Goal: Transaction & Acquisition: Purchase product/service

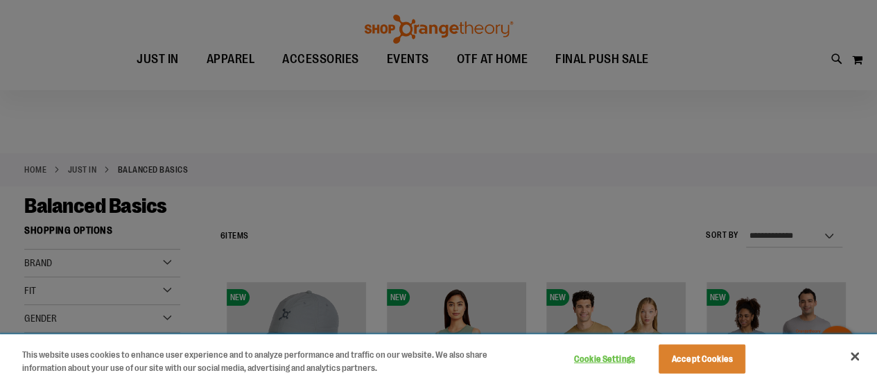
scroll to position [69, 0]
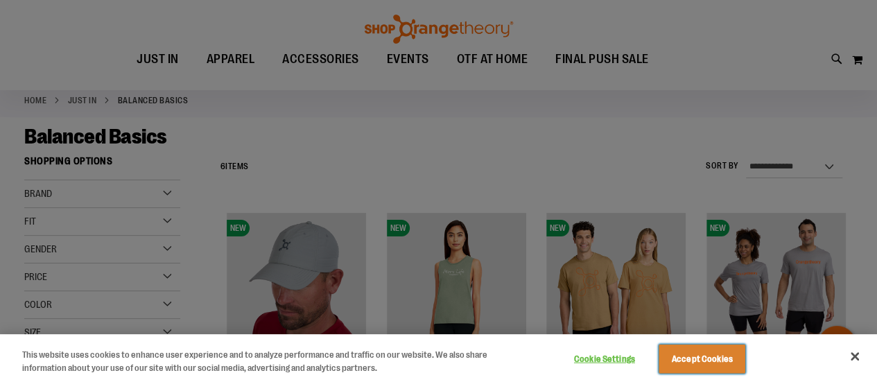
click at [735, 370] on button "Accept Cookies" at bounding box center [702, 359] width 87 height 29
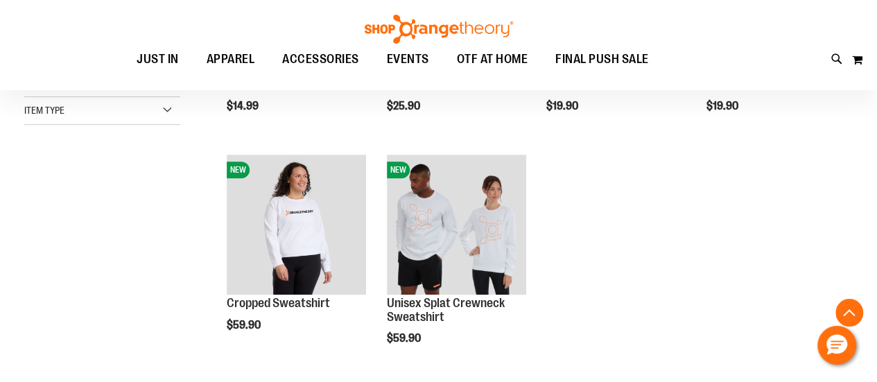
scroll to position [139, 0]
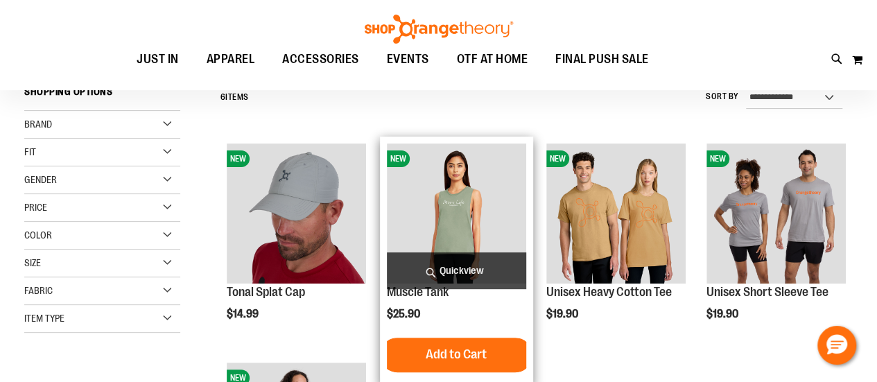
click at [486, 209] on img "product" at bounding box center [456, 213] width 139 height 139
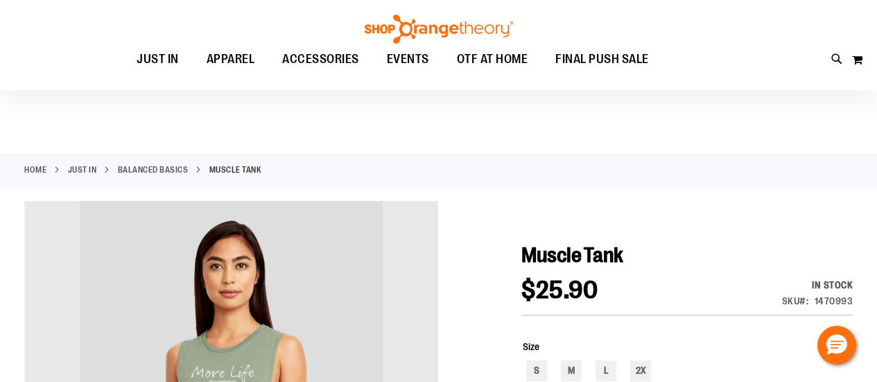
scroll to position [207, 0]
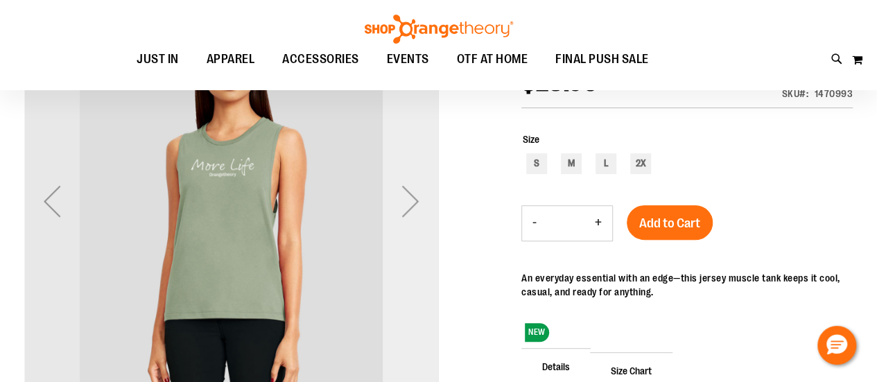
click at [419, 208] on div "Next" at bounding box center [410, 200] width 55 height 55
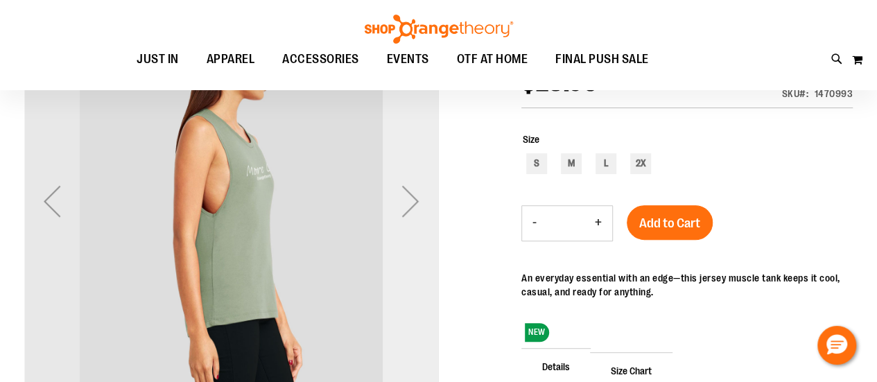
click at [419, 208] on div "Next" at bounding box center [410, 200] width 55 height 55
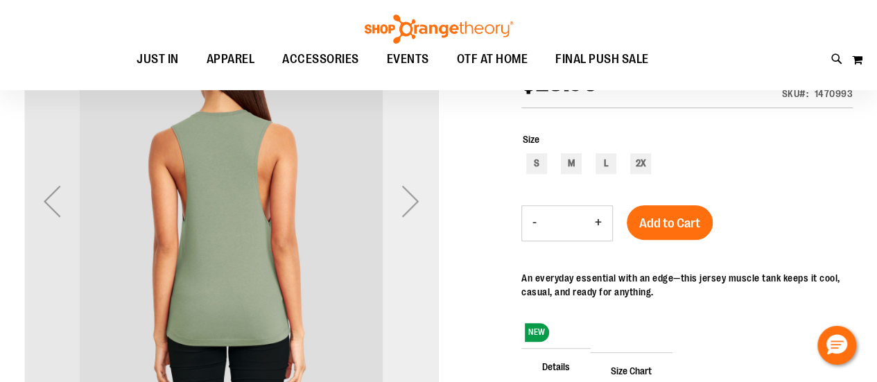
click at [419, 208] on div "Next" at bounding box center [410, 200] width 55 height 55
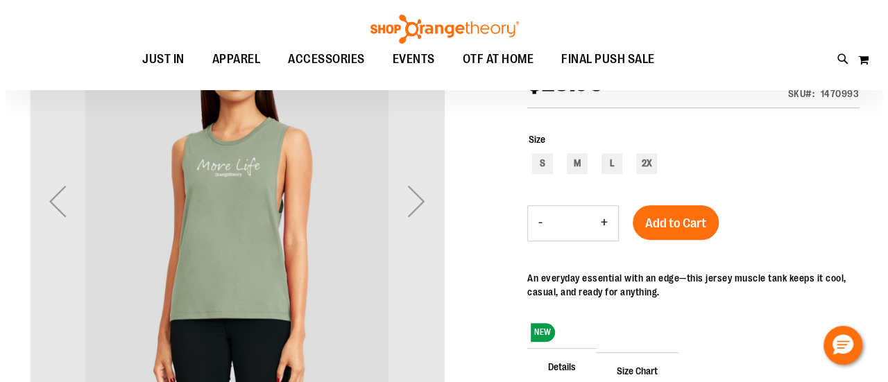
scroll to position [0, 0]
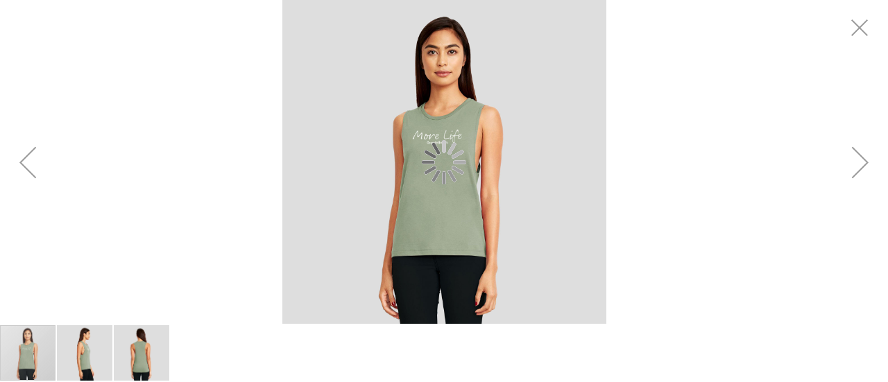
click at [37, 176] on div "Previous" at bounding box center [27, 162] width 55 height 55
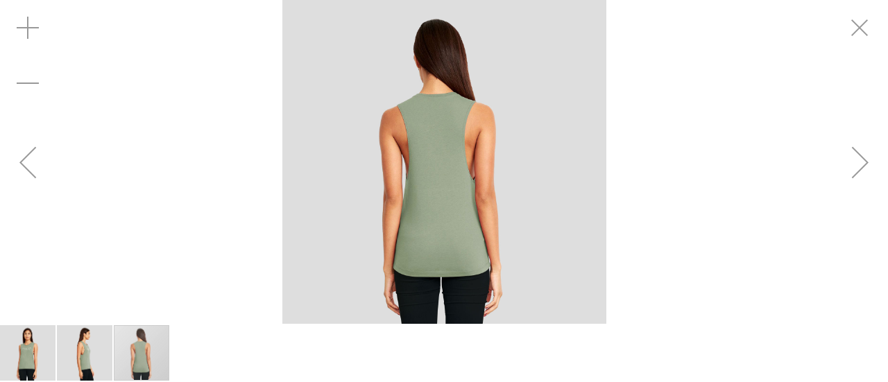
click at [37, 176] on div "Previous" at bounding box center [27, 162] width 55 height 55
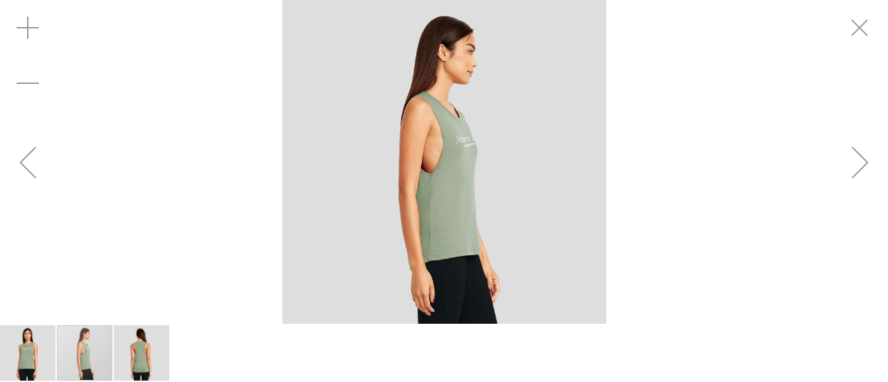
click at [37, 176] on div "Previous" at bounding box center [27, 162] width 55 height 55
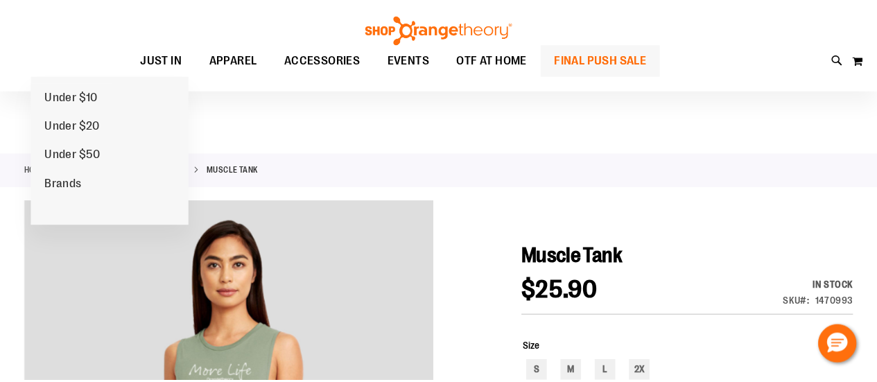
scroll to position [69, 0]
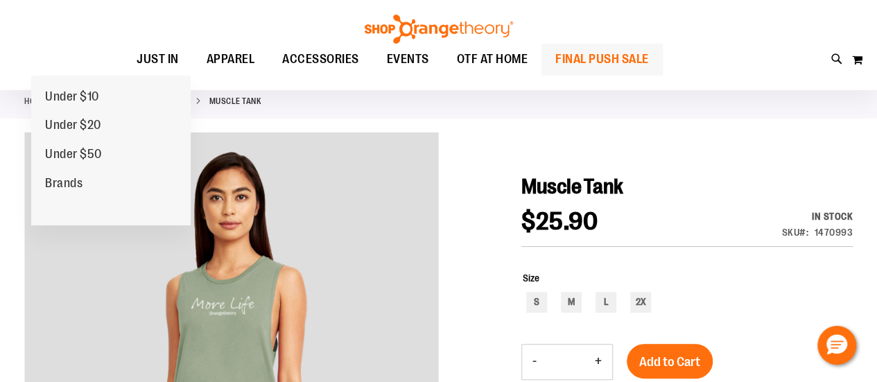
click at [600, 62] on span "FINAL PUSH SALE" at bounding box center [602, 59] width 94 height 31
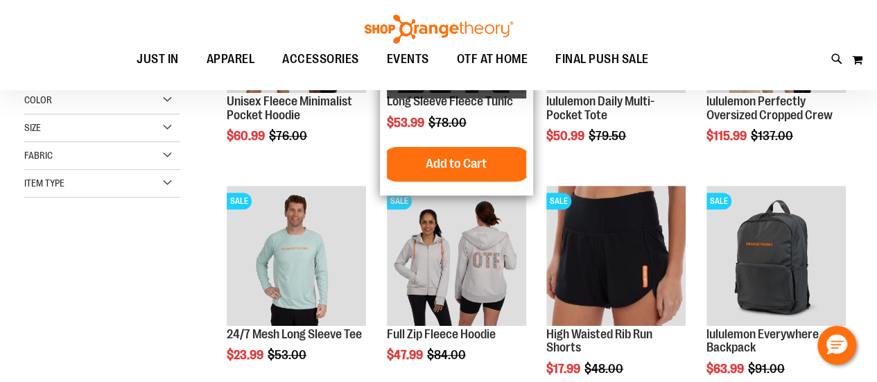
scroll to position [207, 0]
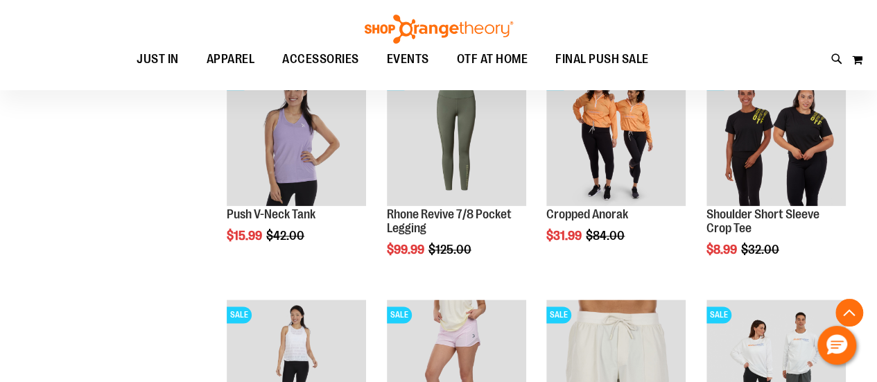
scroll to position [900, 0]
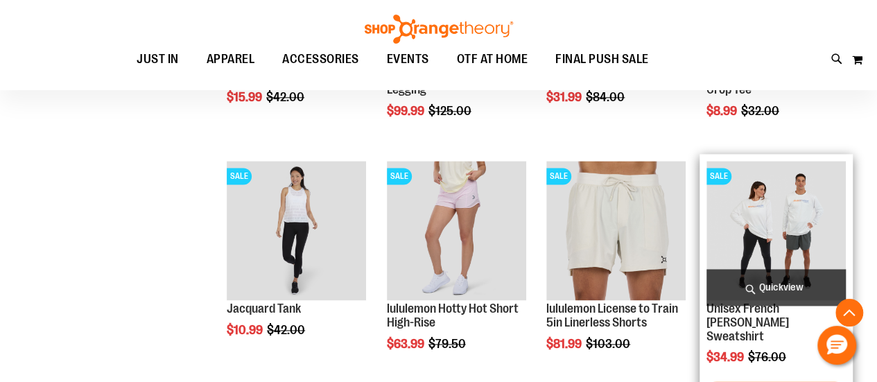
click at [782, 225] on img "product" at bounding box center [776, 230] width 139 height 139
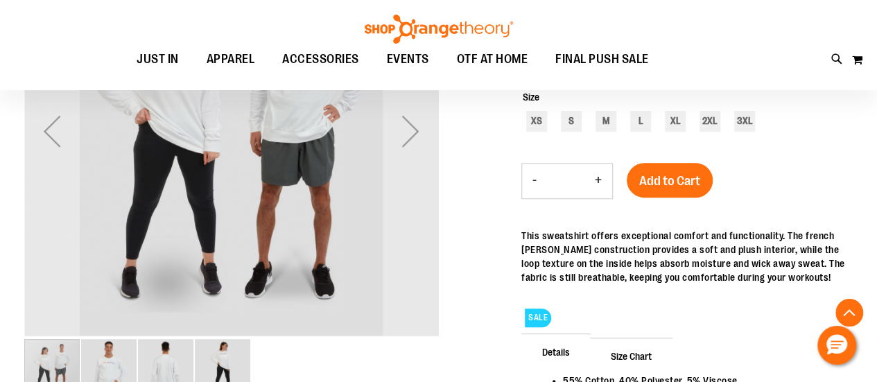
scroll to position [208, 0]
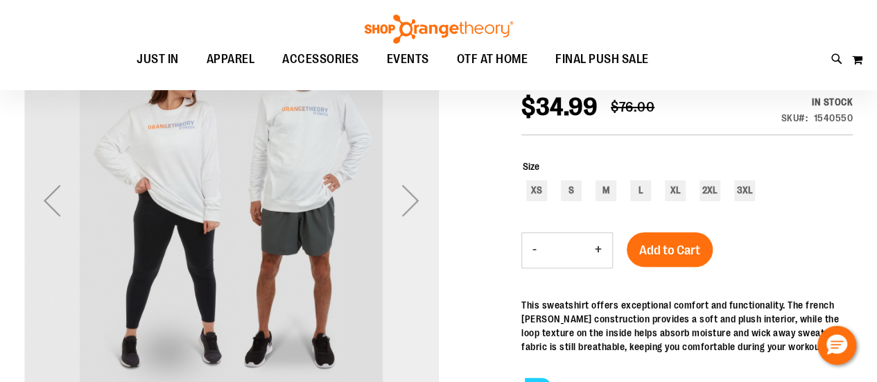
click at [417, 199] on div "Next" at bounding box center [410, 200] width 55 height 55
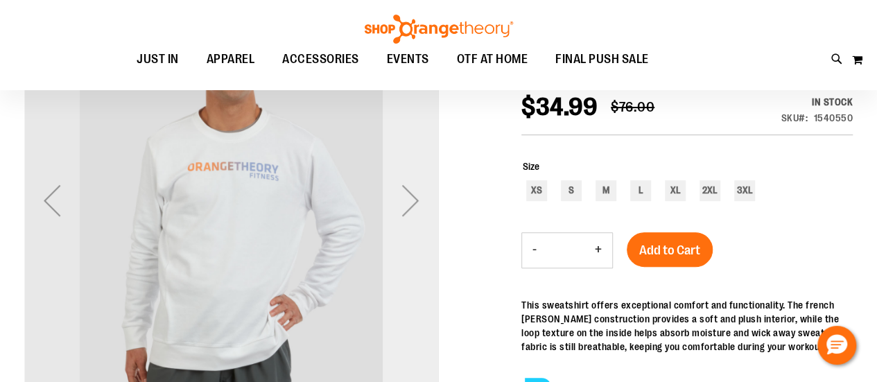
click at [417, 199] on div "Next" at bounding box center [410, 200] width 55 height 55
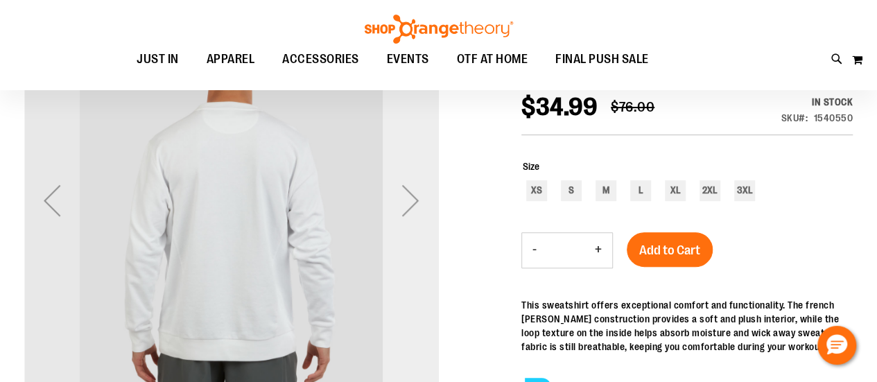
click at [417, 199] on div "Next" at bounding box center [410, 200] width 55 height 55
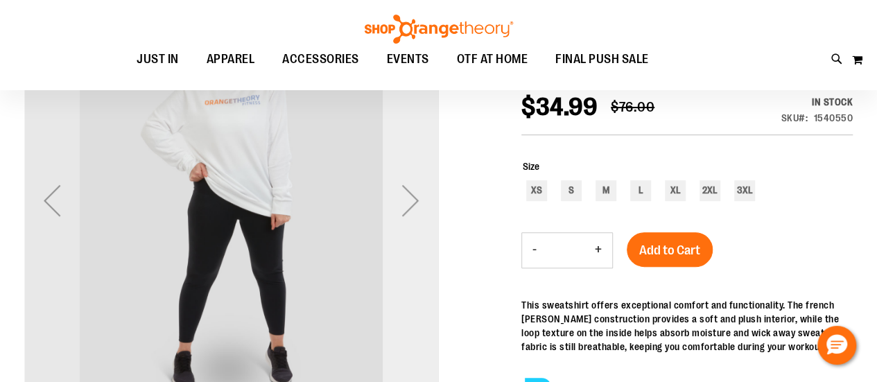
click at [417, 199] on div "Next" at bounding box center [410, 200] width 55 height 55
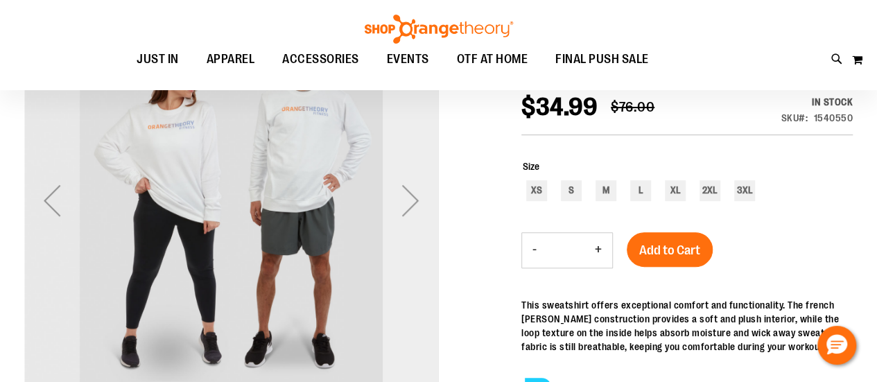
click at [417, 199] on div "Next" at bounding box center [410, 200] width 55 height 55
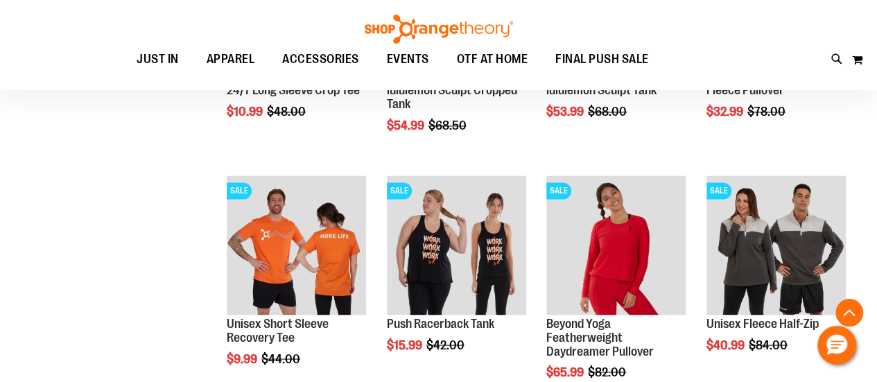
scroll to position [1247, 0]
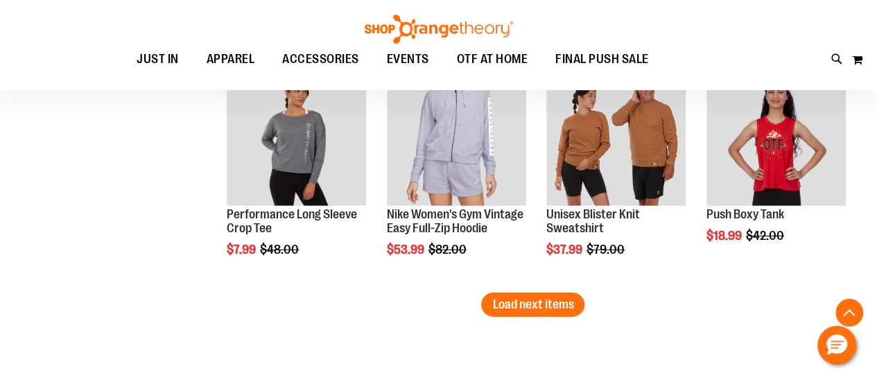
scroll to position [2010, 0]
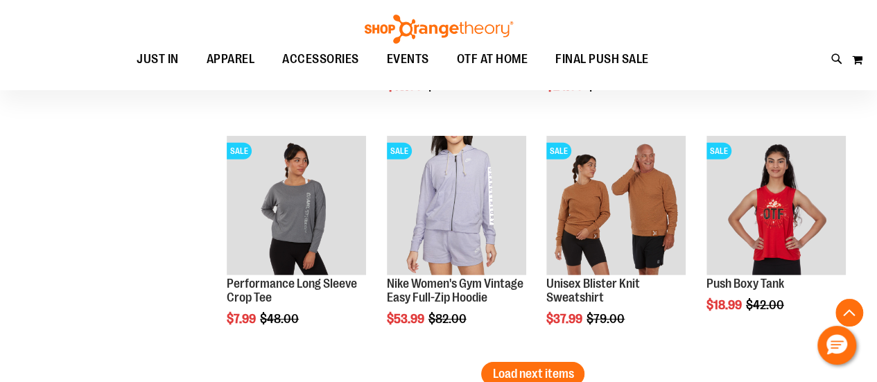
click at [509, 363] on button "Load next items" at bounding box center [532, 374] width 103 height 24
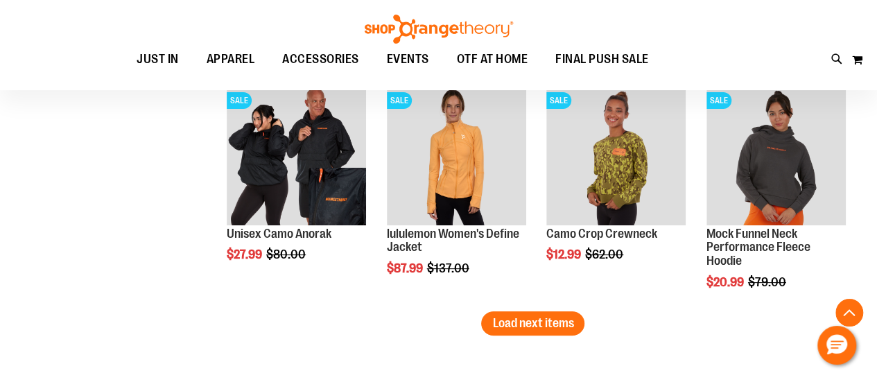
scroll to position [2772, 0]
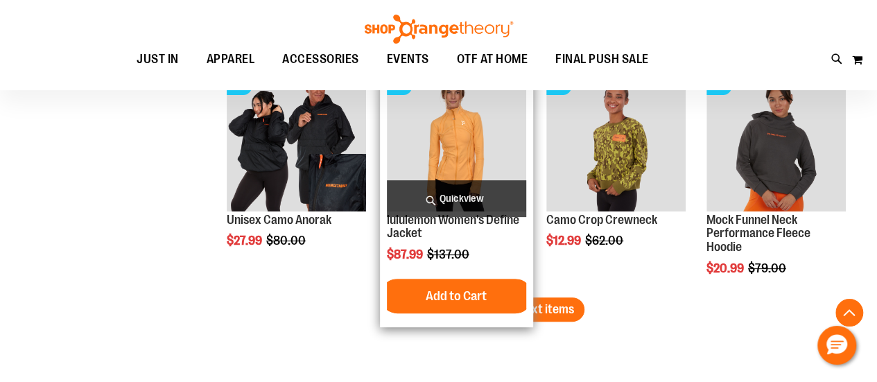
click at [530, 304] on div "SALE lululemon Women's Define Jacket $87.99 Regular Price $137.00 [GEOGRAPHIC_D…" at bounding box center [456, 195] width 153 height 263
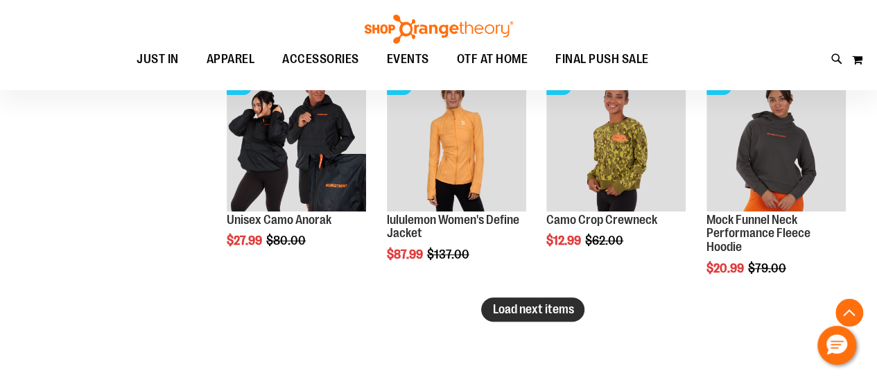
click at [552, 304] on span "Load next items" at bounding box center [532, 309] width 81 height 14
